Goal: Task Accomplishment & Management: Manage account settings

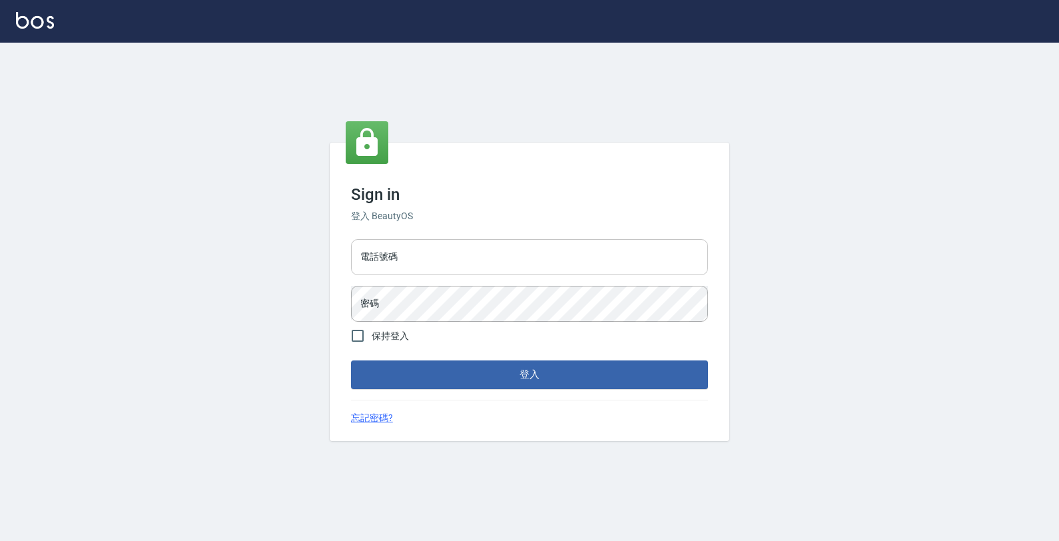
click at [457, 255] on input "電話號碼" at bounding box center [529, 257] width 357 height 36
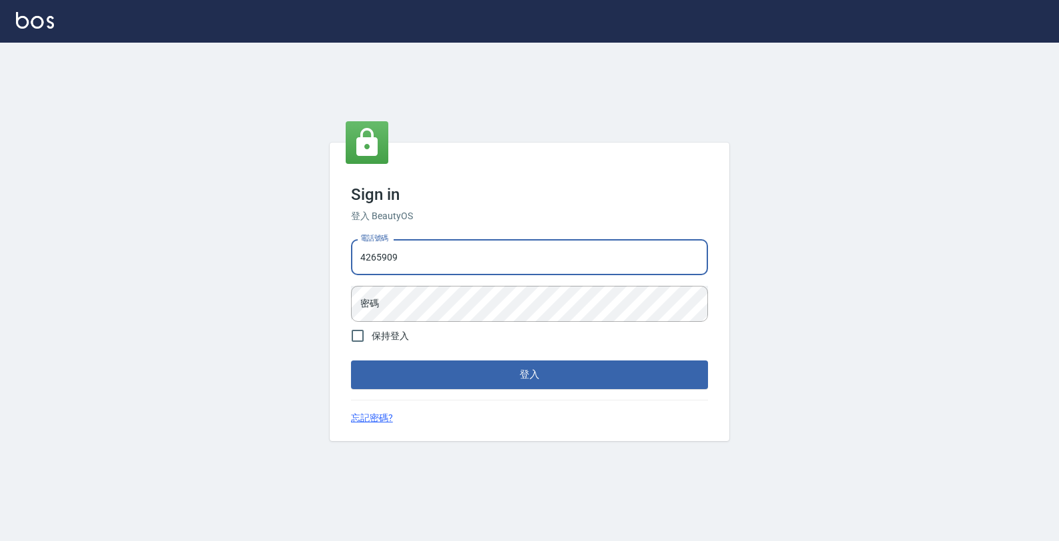
type input "4265909"
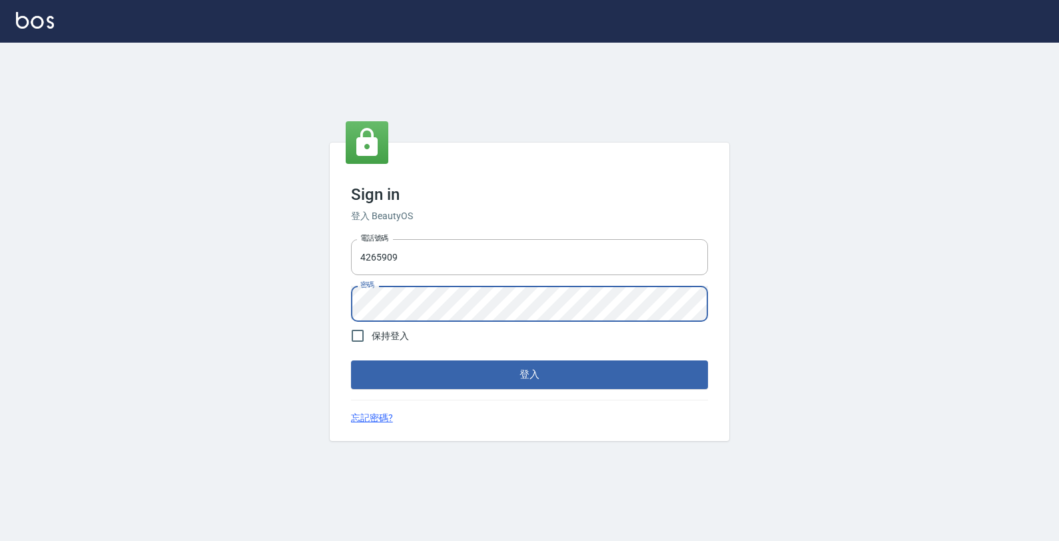
click at [351, 360] on button "登入" at bounding box center [529, 374] width 357 height 28
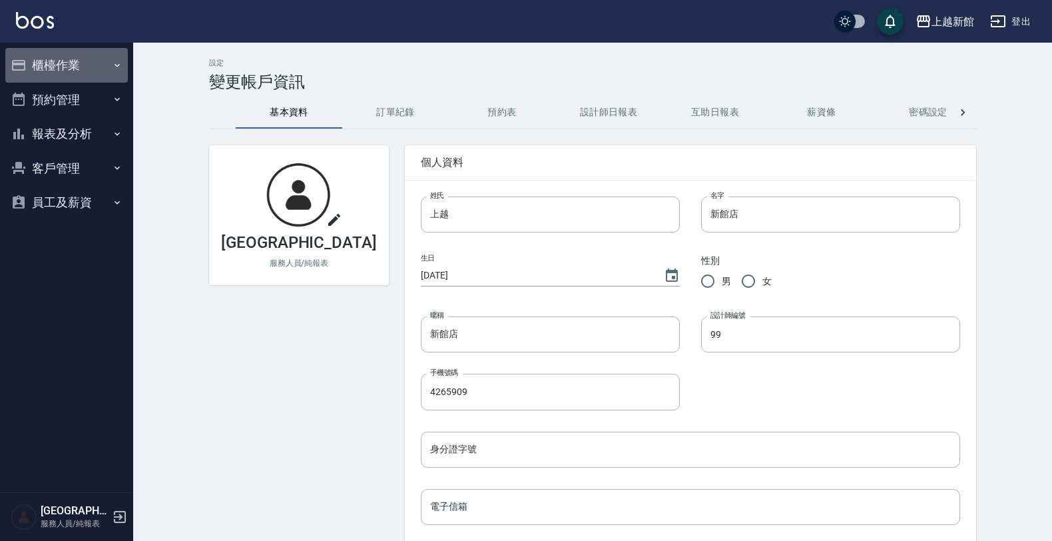
click at [105, 73] on button "櫃檯作業" at bounding box center [66, 65] width 123 height 35
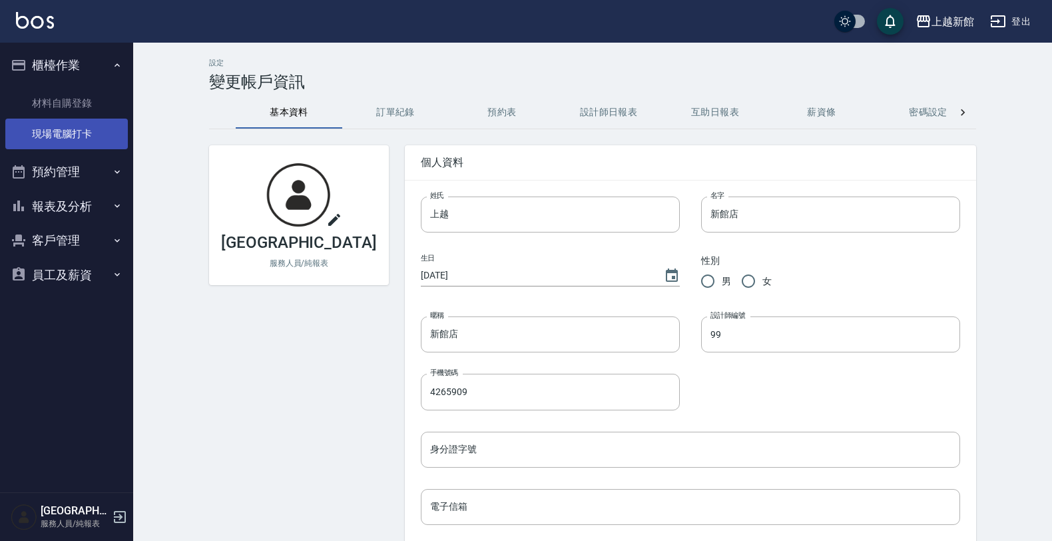
click at [97, 127] on link "現場電腦打卡" at bounding box center [66, 134] width 123 height 31
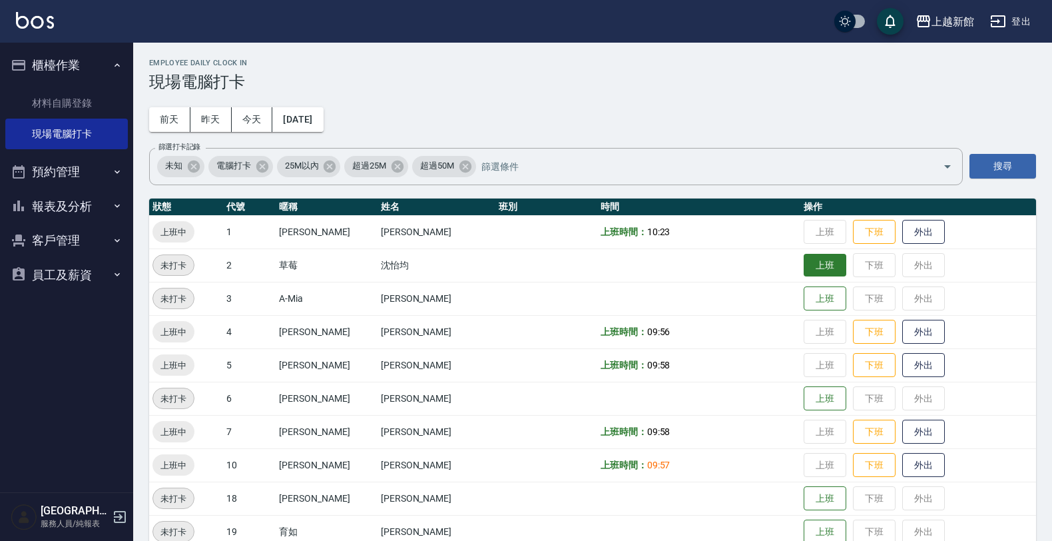
click at [804, 261] on button "上班" at bounding box center [825, 265] width 43 height 23
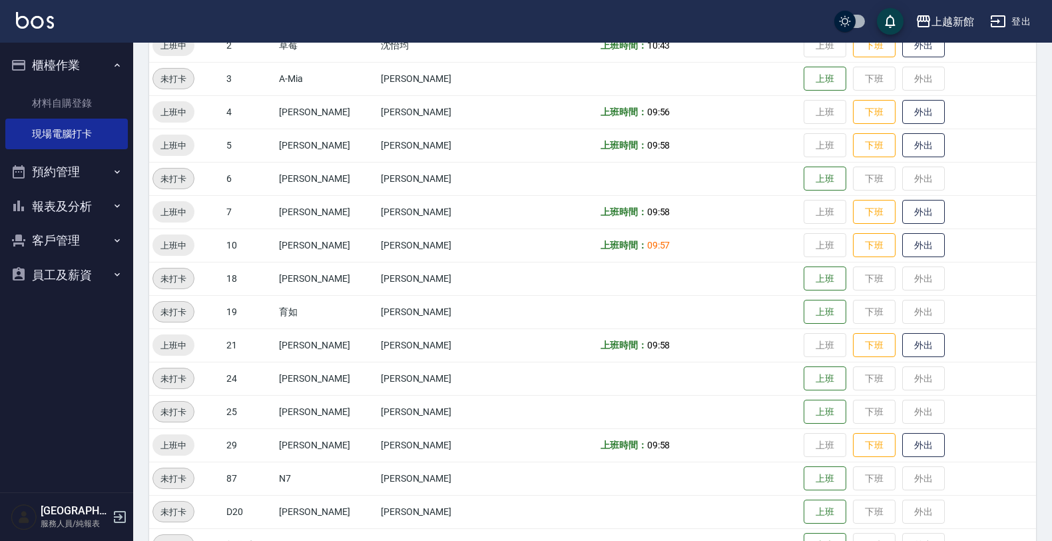
scroll to position [123, 0]
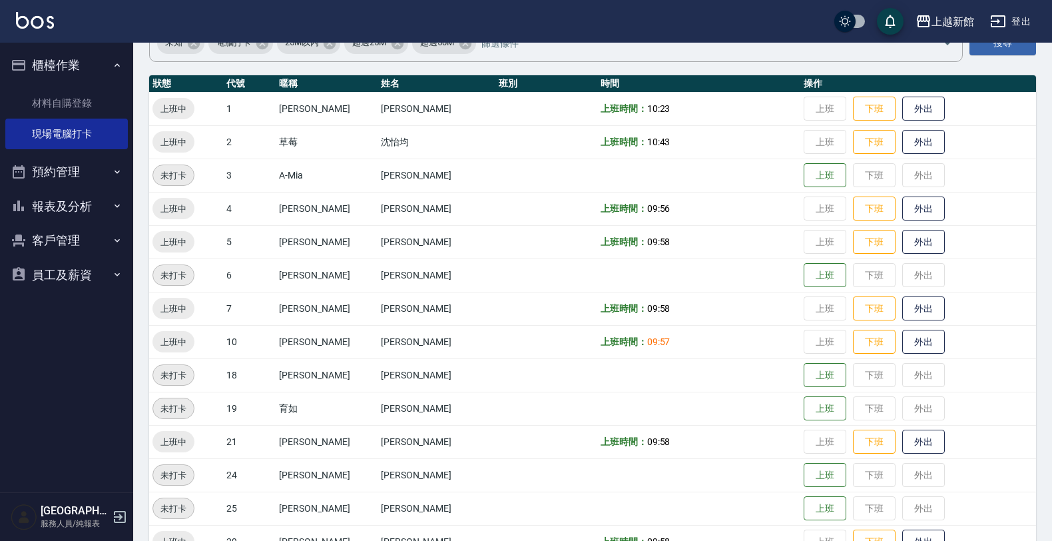
click at [77, 245] on button "客戶管理" at bounding box center [66, 240] width 123 height 35
click at [85, 274] on link "客戶列表" at bounding box center [66, 278] width 123 height 31
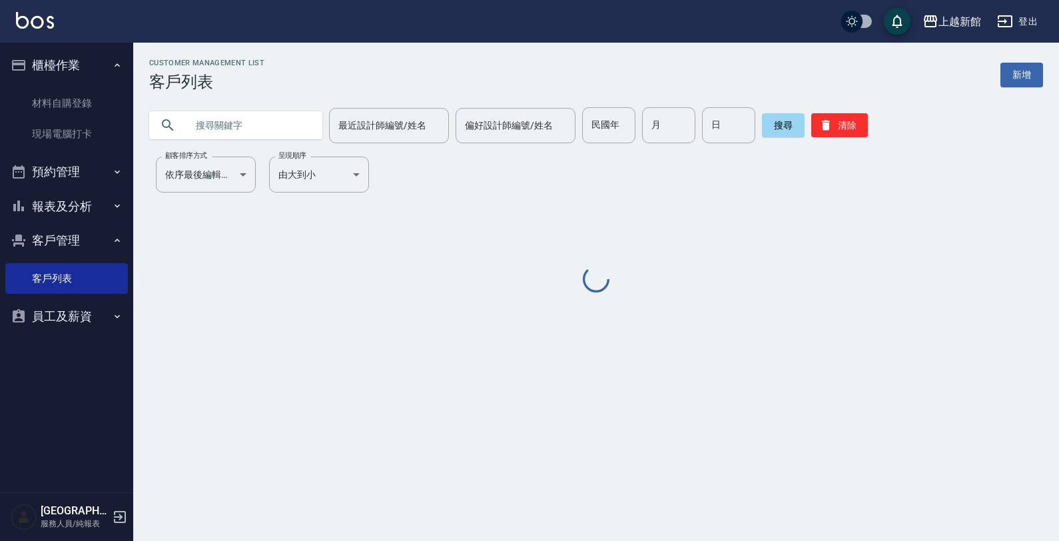
click at [234, 132] on input "text" at bounding box center [248, 125] width 125 height 36
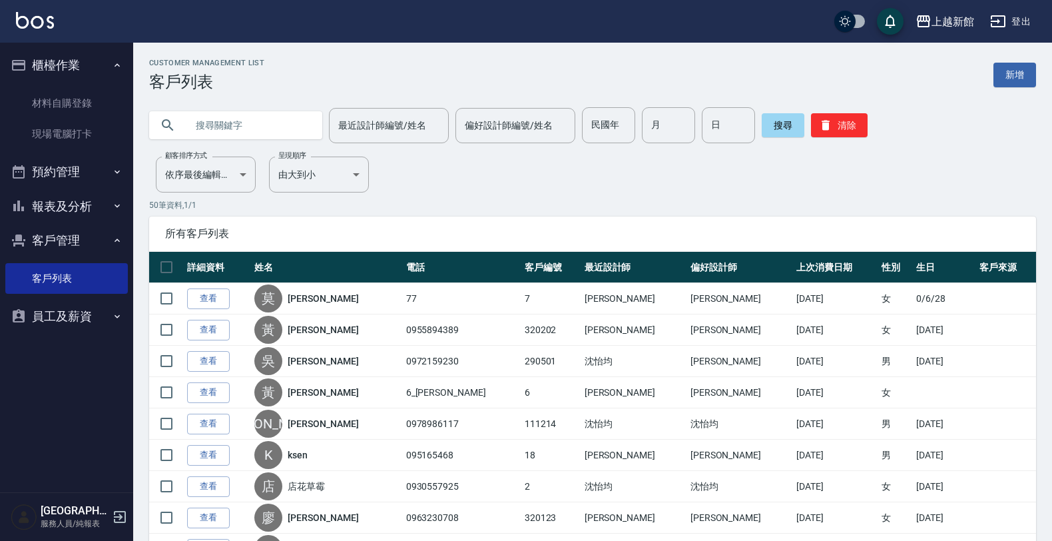
type input "ㄎ"
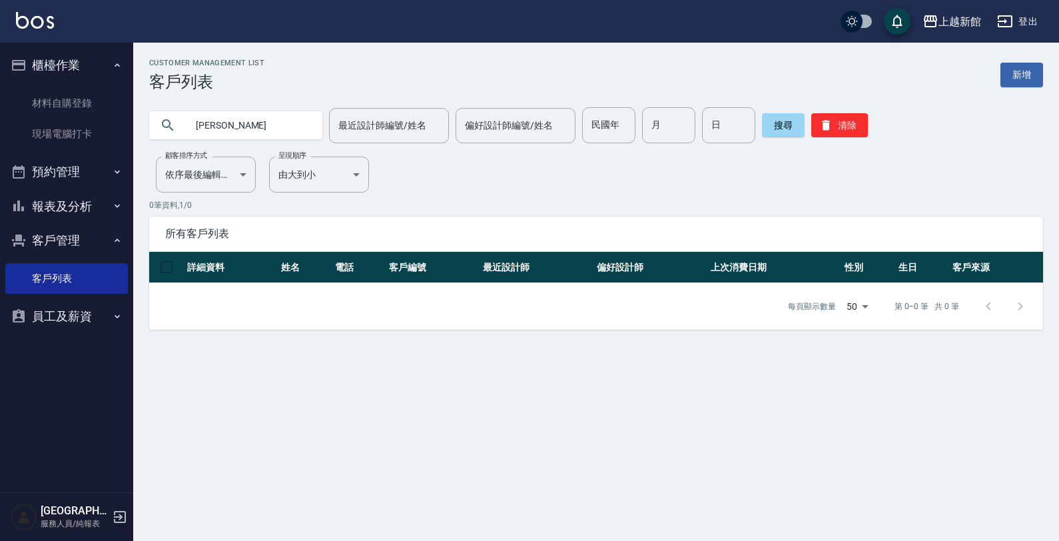
type input "梁"
type input "0989619564"
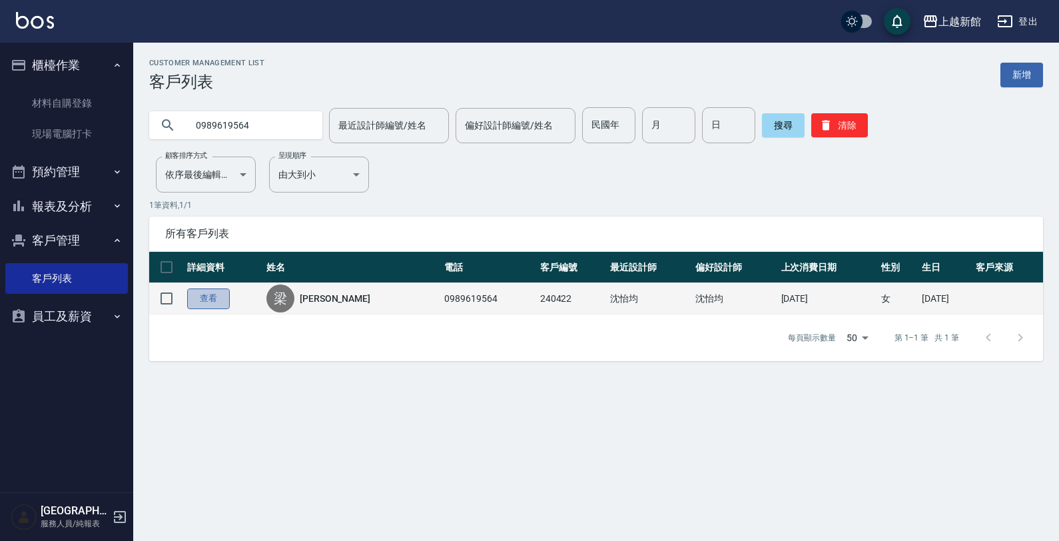
click at [212, 301] on link "查看" at bounding box center [208, 298] width 43 height 21
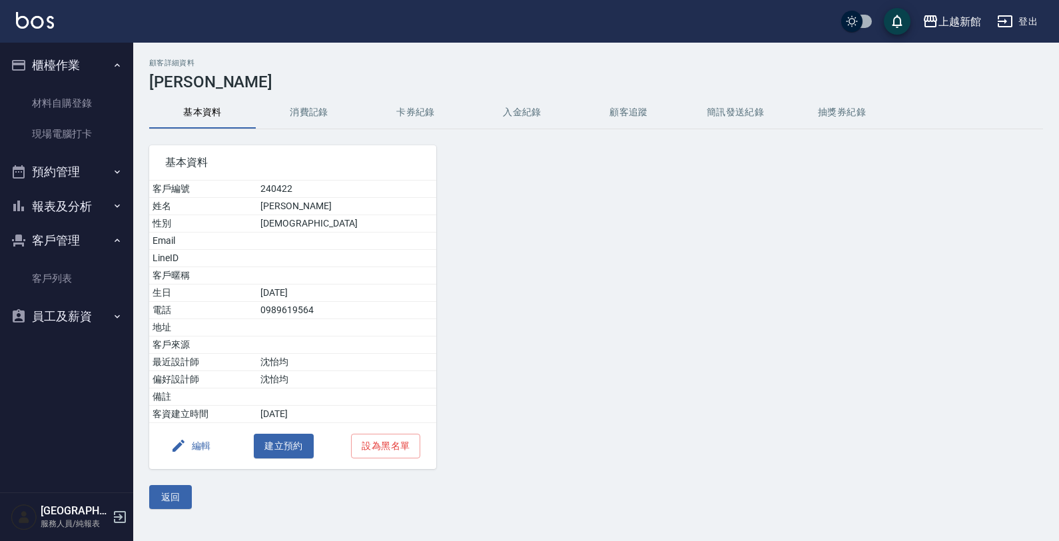
click at [205, 454] on button "編輯" at bounding box center [190, 445] width 51 height 25
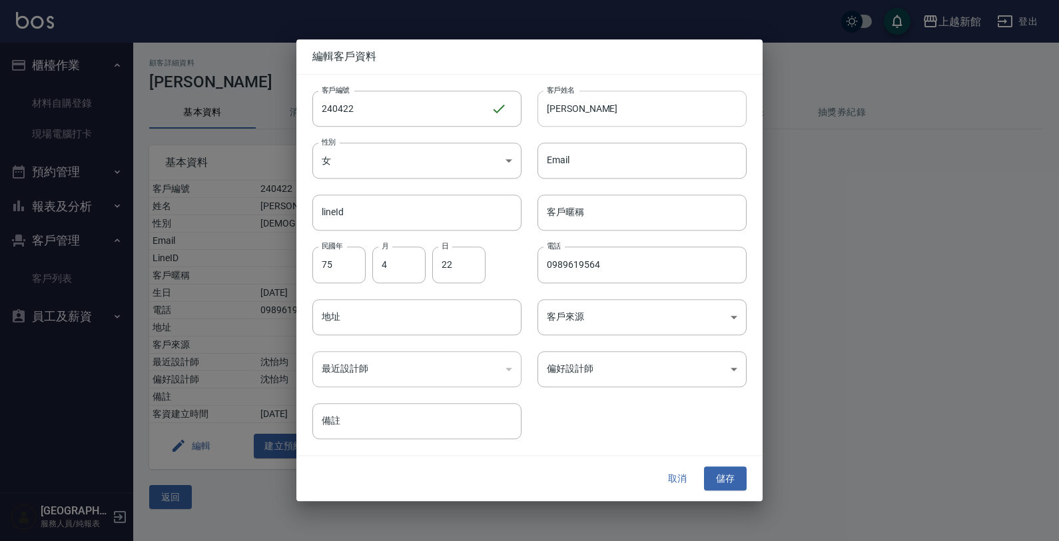
click at [563, 105] on input "[PERSON_NAME]" at bounding box center [641, 109] width 209 height 36
type input "[PERSON_NAME]"
click at [724, 483] on button "儲存" at bounding box center [725, 478] width 43 height 25
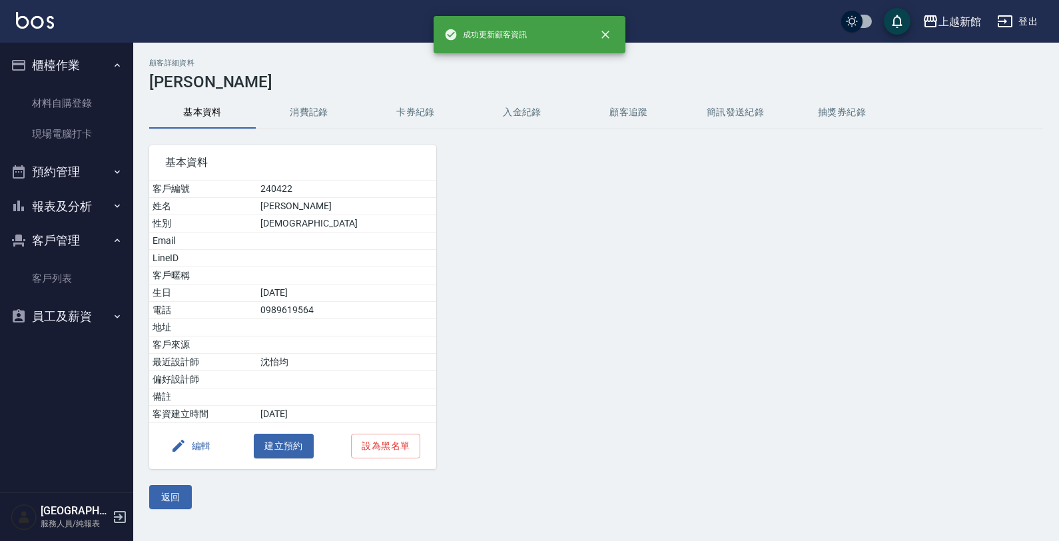
click at [307, 115] on button "消費記錄" at bounding box center [309, 113] width 107 height 32
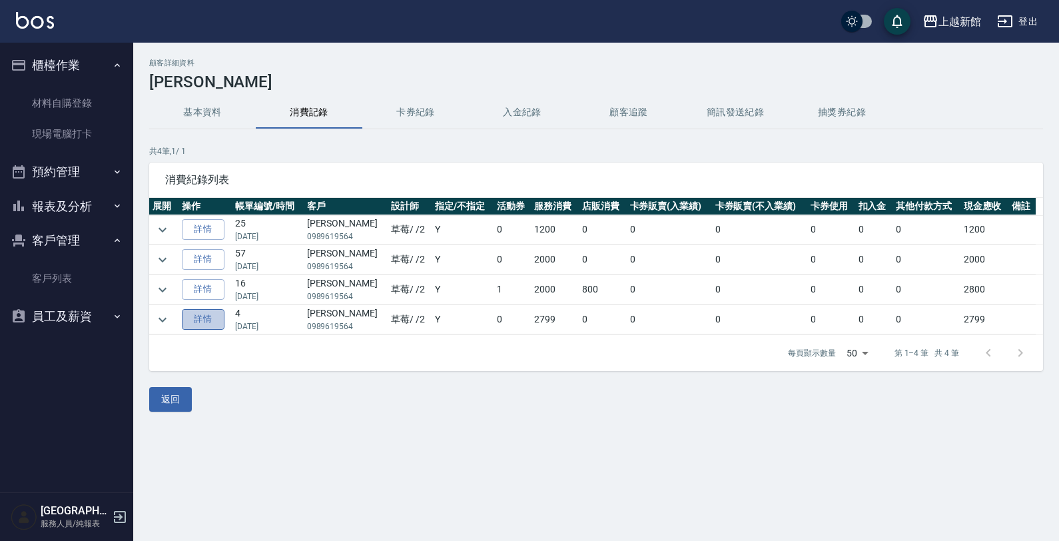
click at [216, 327] on link "詳情" at bounding box center [203, 319] width 43 height 21
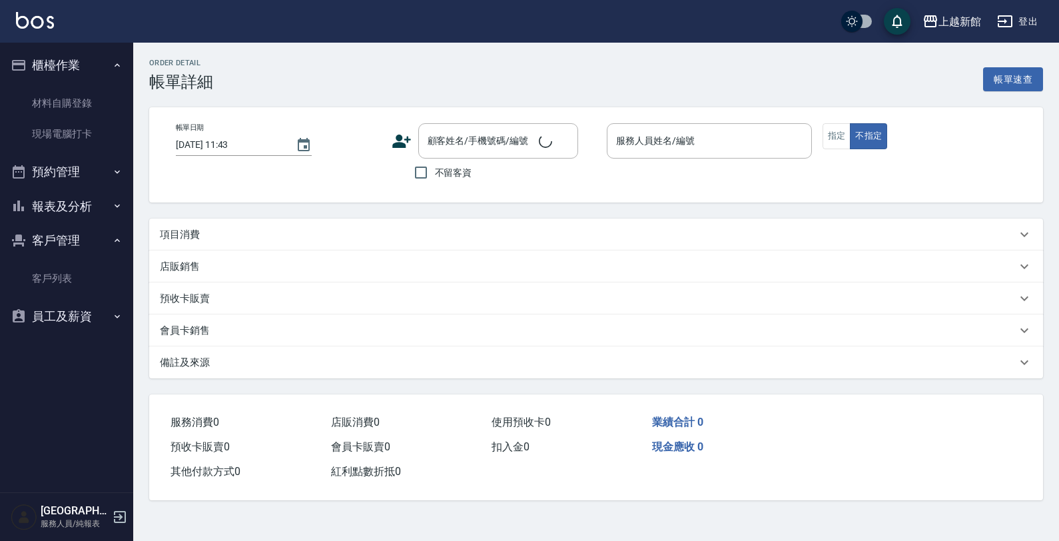
type input "[DATE] 19:10"
type input "草莓-2"
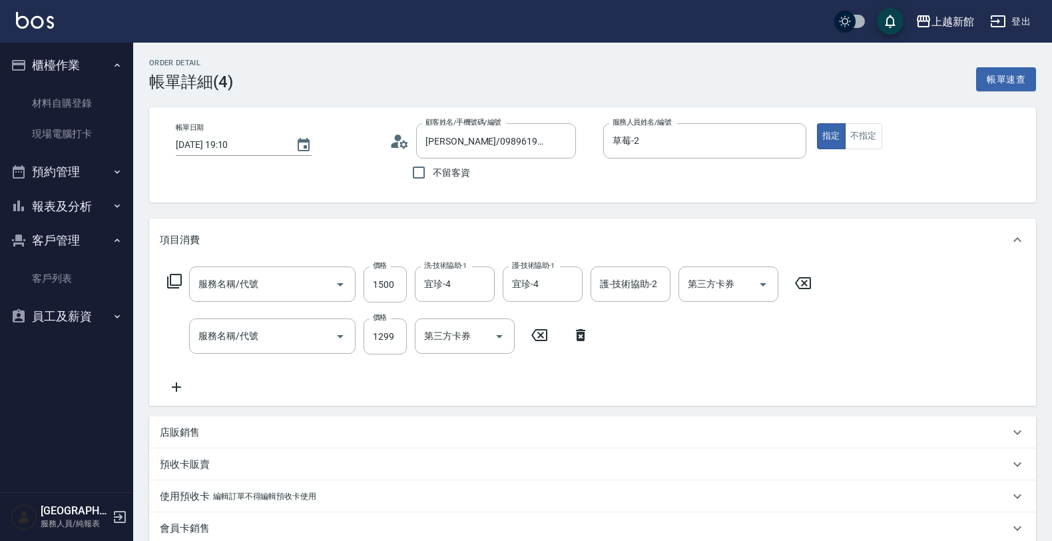
type input "[PERSON_NAME]/0989619564/240422"
type input "5G護髮/含洗髮(510)"
type input "設計染髮(404)"
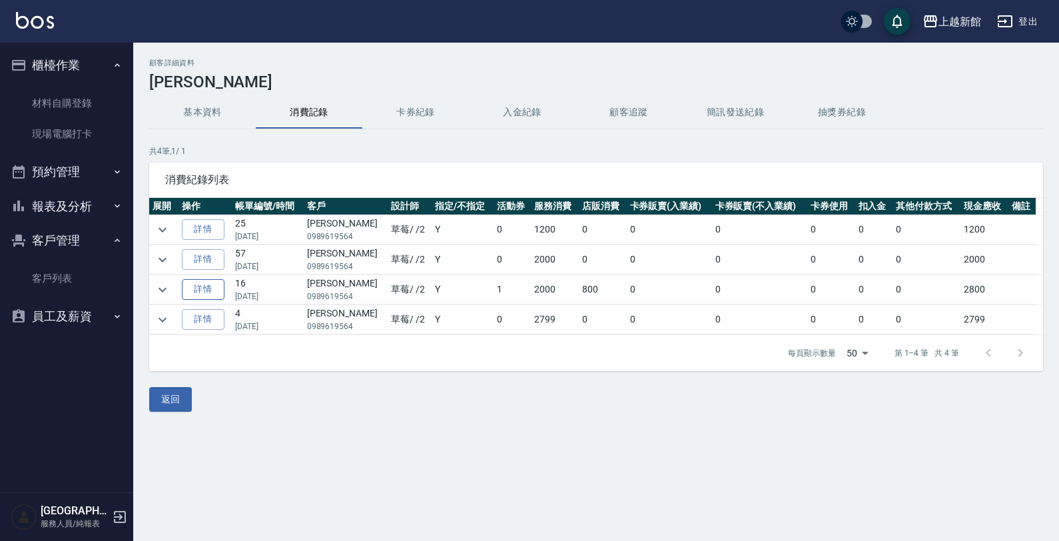
click at [220, 284] on link "詳情" at bounding box center [203, 289] width 43 height 21
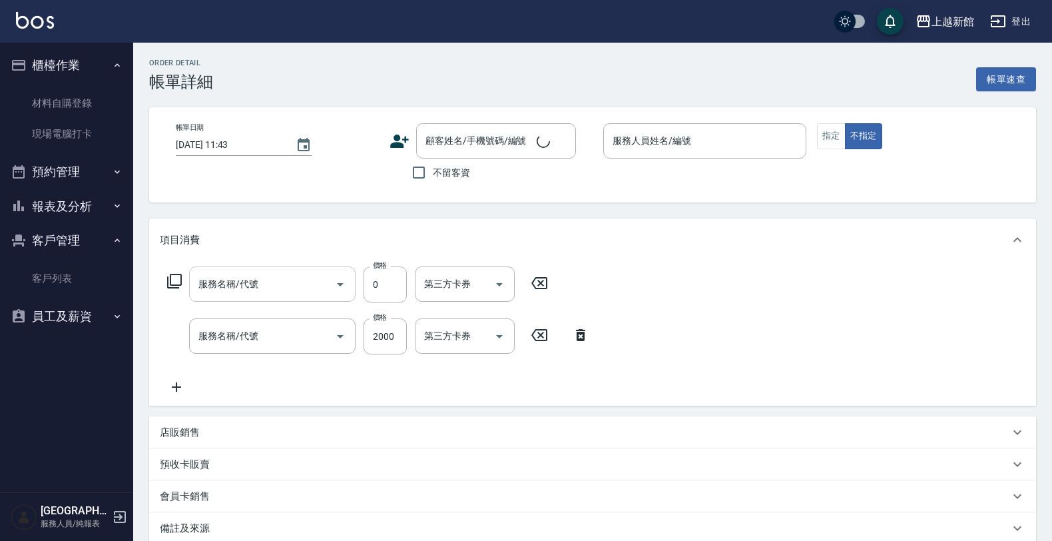
type input "[DATE] 19:48"
type input "草莓-2"
type input "贈品/JC面膜/片(1001)"
type input "設計染髮(404)"
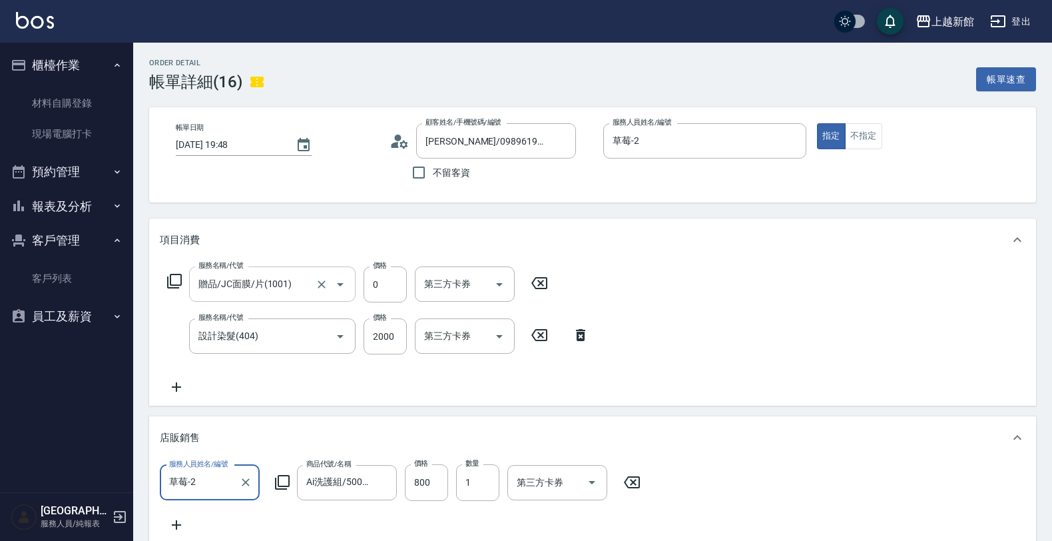
type input "[PERSON_NAME]/0989619564/240422"
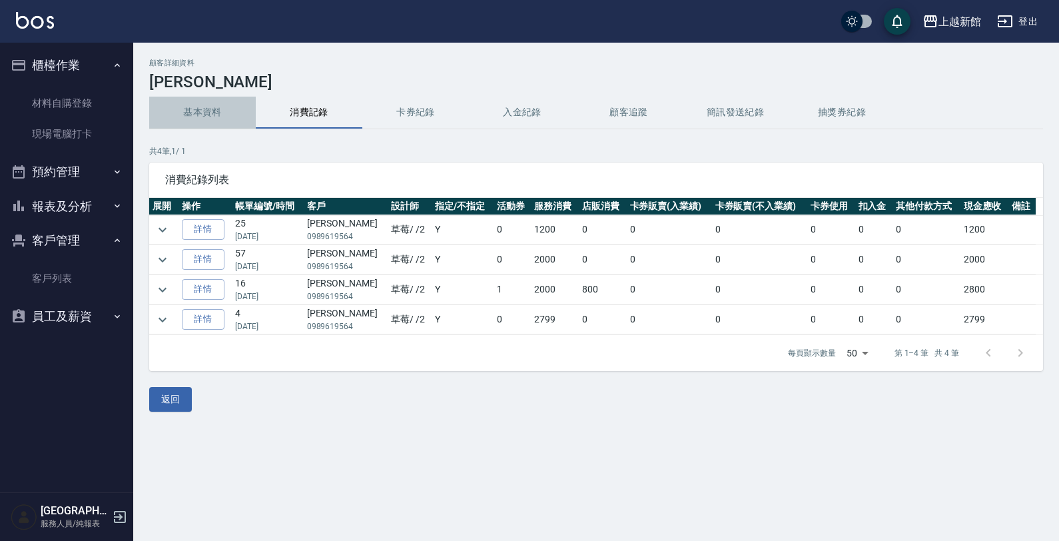
click at [195, 112] on button "基本資料" at bounding box center [202, 113] width 107 height 32
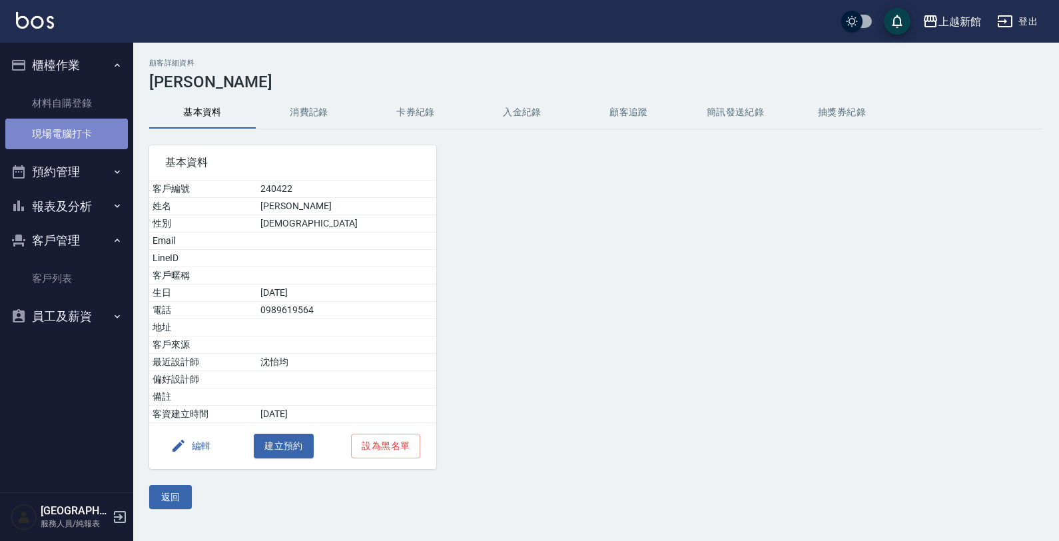
click at [78, 130] on link "現場電腦打卡" at bounding box center [66, 134] width 123 height 31
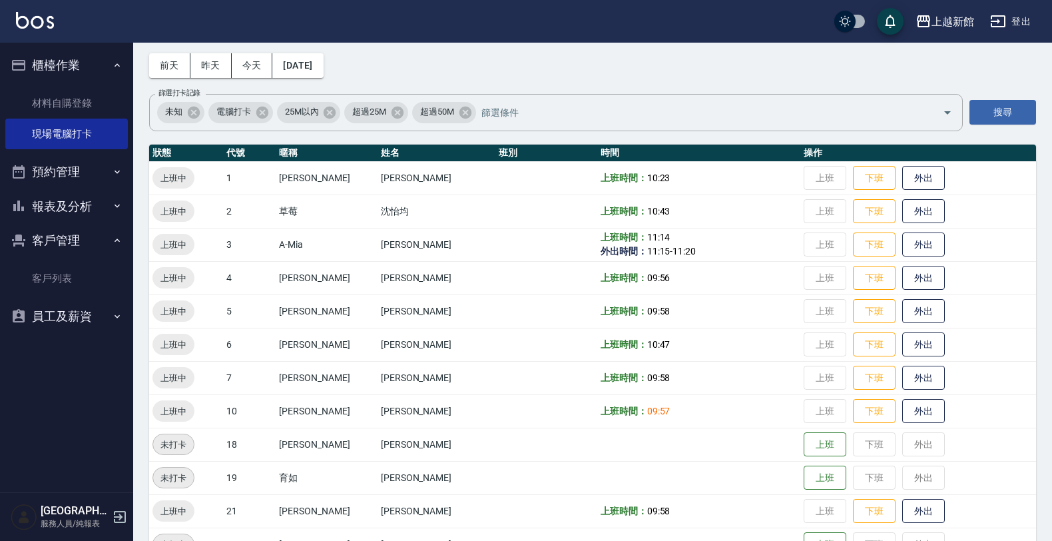
scroll to position [83, 0]
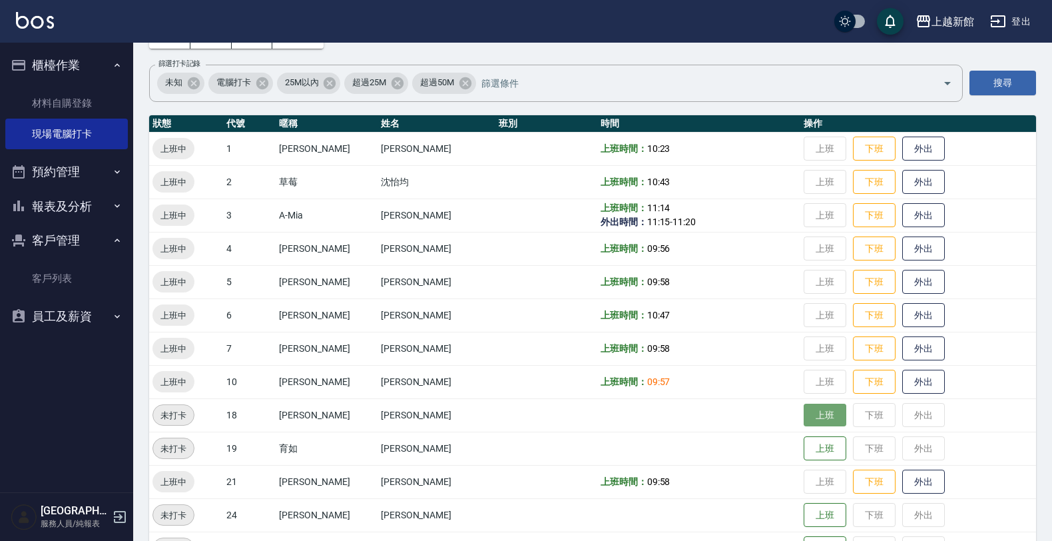
click at [804, 408] on button "上班" at bounding box center [825, 414] width 43 height 23
